Goal: Transaction & Acquisition: Purchase product/service

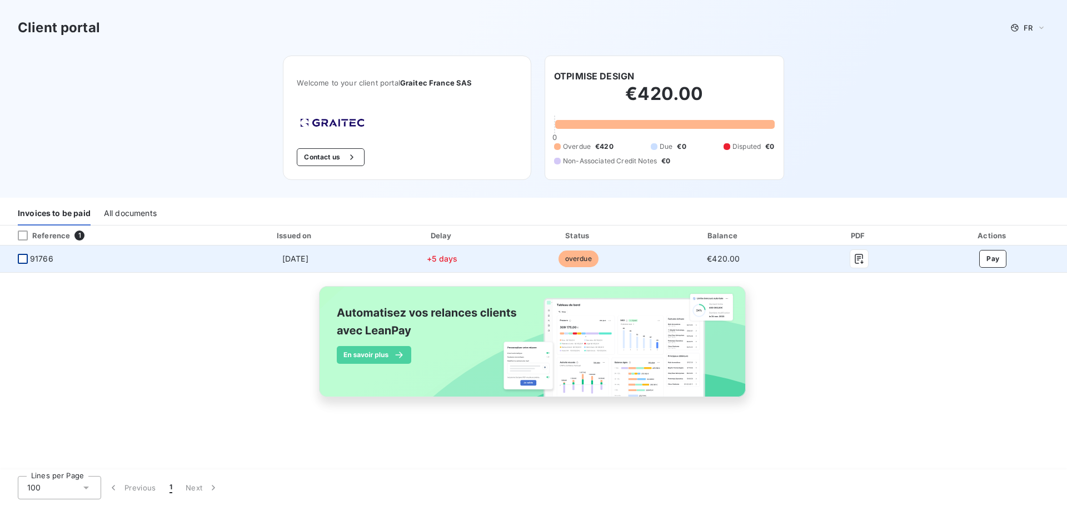
click at [23, 261] on div at bounding box center [23, 259] width 10 height 10
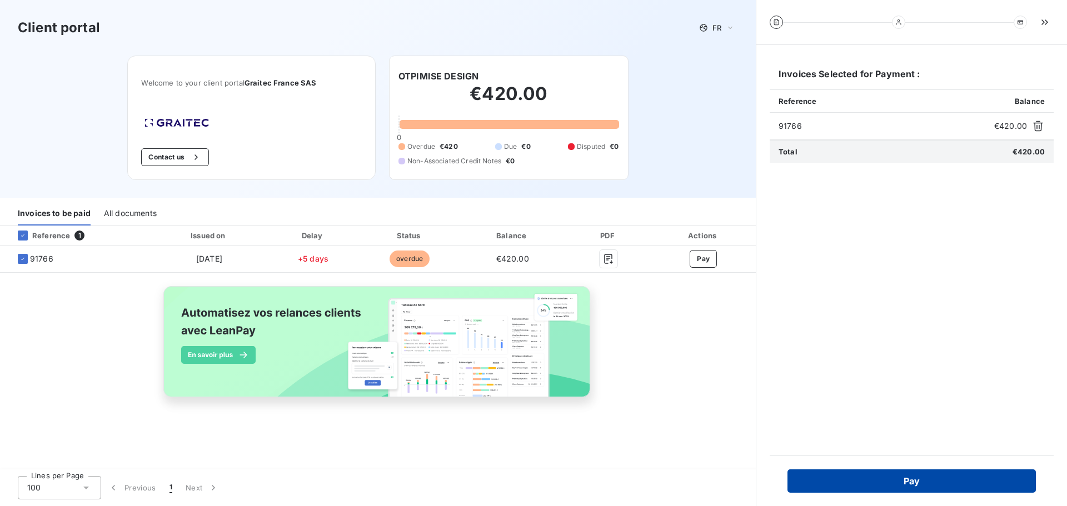
click at [915, 485] on button "Pay" at bounding box center [912, 481] width 248 height 23
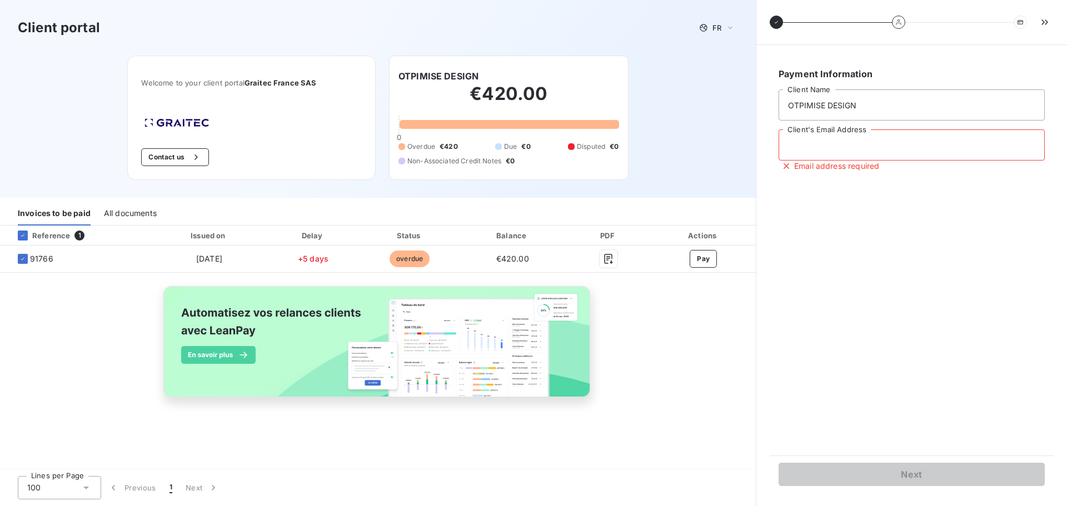
click at [834, 143] on input "Client's Email Address" at bounding box center [912, 145] width 266 height 31
type input "[PERSON_NAME][EMAIL_ADDRESS][DOMAIN_NAME]"
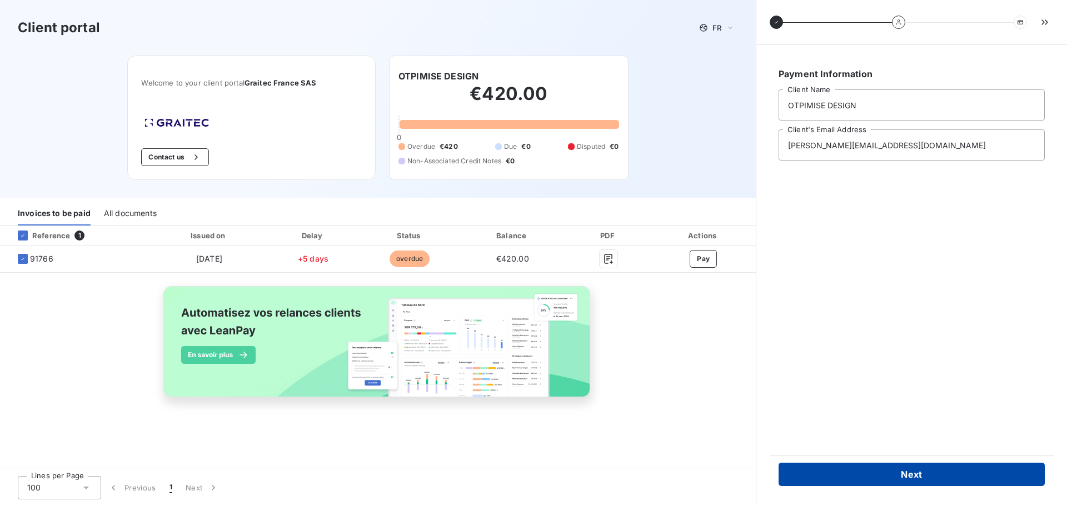
click at [914, 475] on button "Next" at bounding box center [912, 474] width 266 height 23
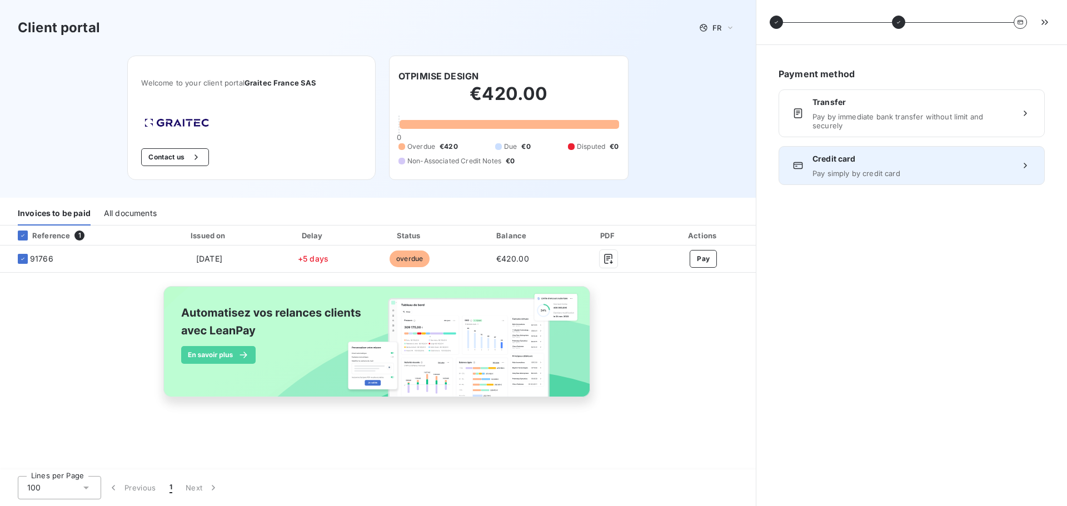
click at [855, 171] on span "Pay simply by credit card" at bounding box center [912, 173] width 198 height 9
